Goal: Task Accomplishment & Management: Manage account settings

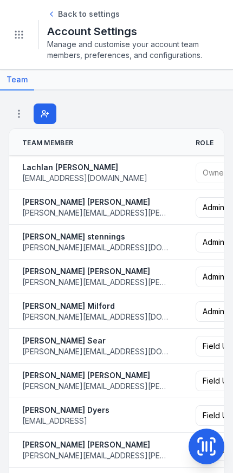
click at [29, 32] on button "Toggle Navigation" at bounding box center [19, 34] width 21 height 21
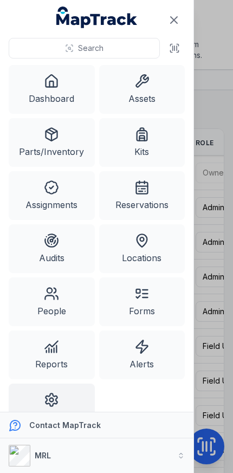
click at [154, 455] on button "MRL" at bounding box center [96, 455] width 193 height 35
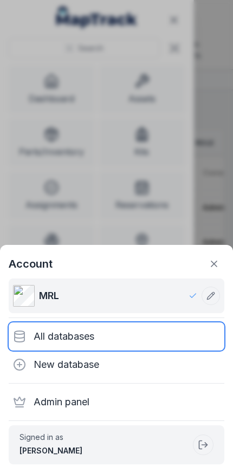
click at [114, 343] on div "All databases" at bounding box center [116, 336] width 215 height 28
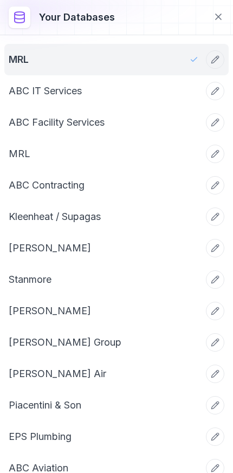
click at [214, 16] on icon at bounding box center [218, 16] width 11 height 11
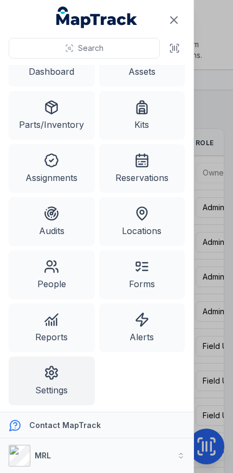
scroll to position [27, 0]
click at [156, 452] on button "MRL" at bounding box center [96, 455] width 193 height 35
click at [69, 380] on link "Settings" at bounding box center [52, 380] width 86 height 49
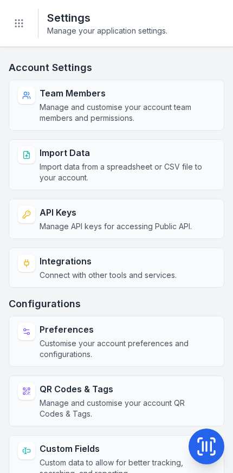
click at [66, 103] on span "Manage and customise your account team members and permissions." at bounding box center [123, 113] width 167 height 22
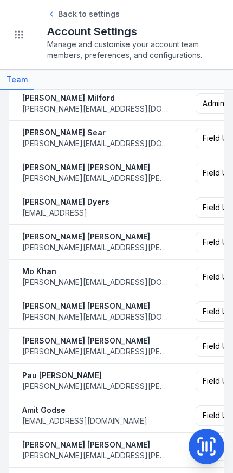
scroll to position [210, 0]
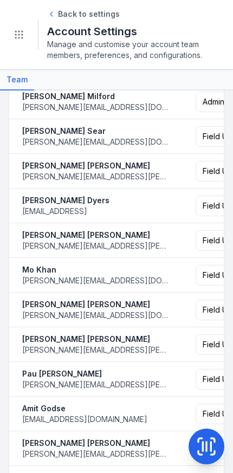
click at [205, 276] on button "Field User ******" at bounding box center [226, 275] width 62 height 21
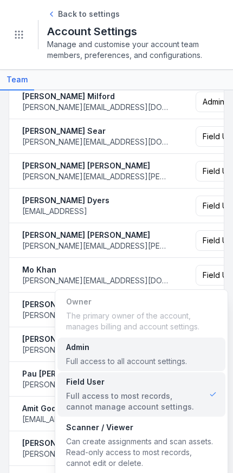
click at [119, 357] on div "Full access to all account settings." at bounding box center [126, 361] width 121 height 11
